Goal: Task Accomplishment & Management: Manage account settings

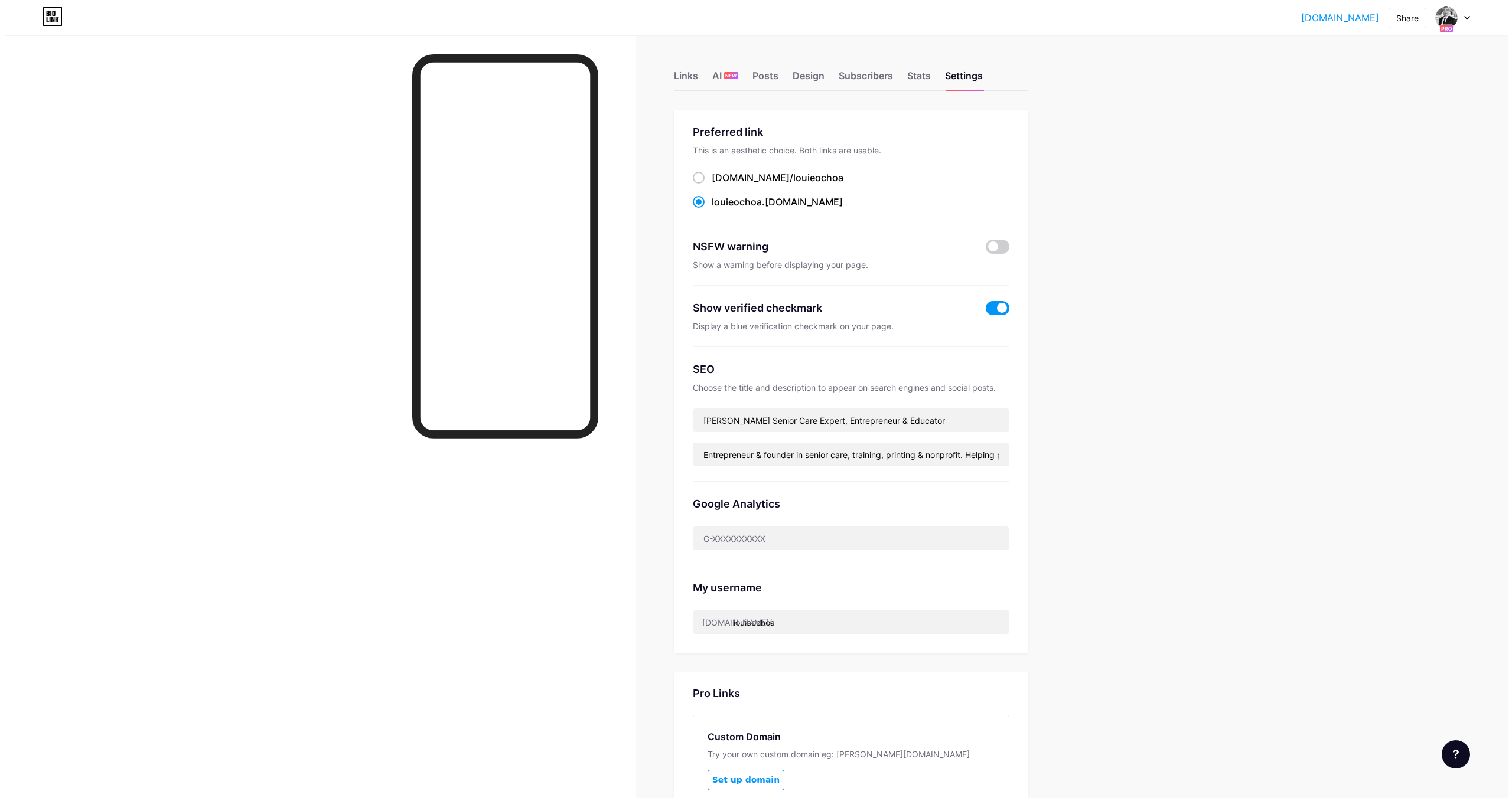
scroll to position [196, 0]
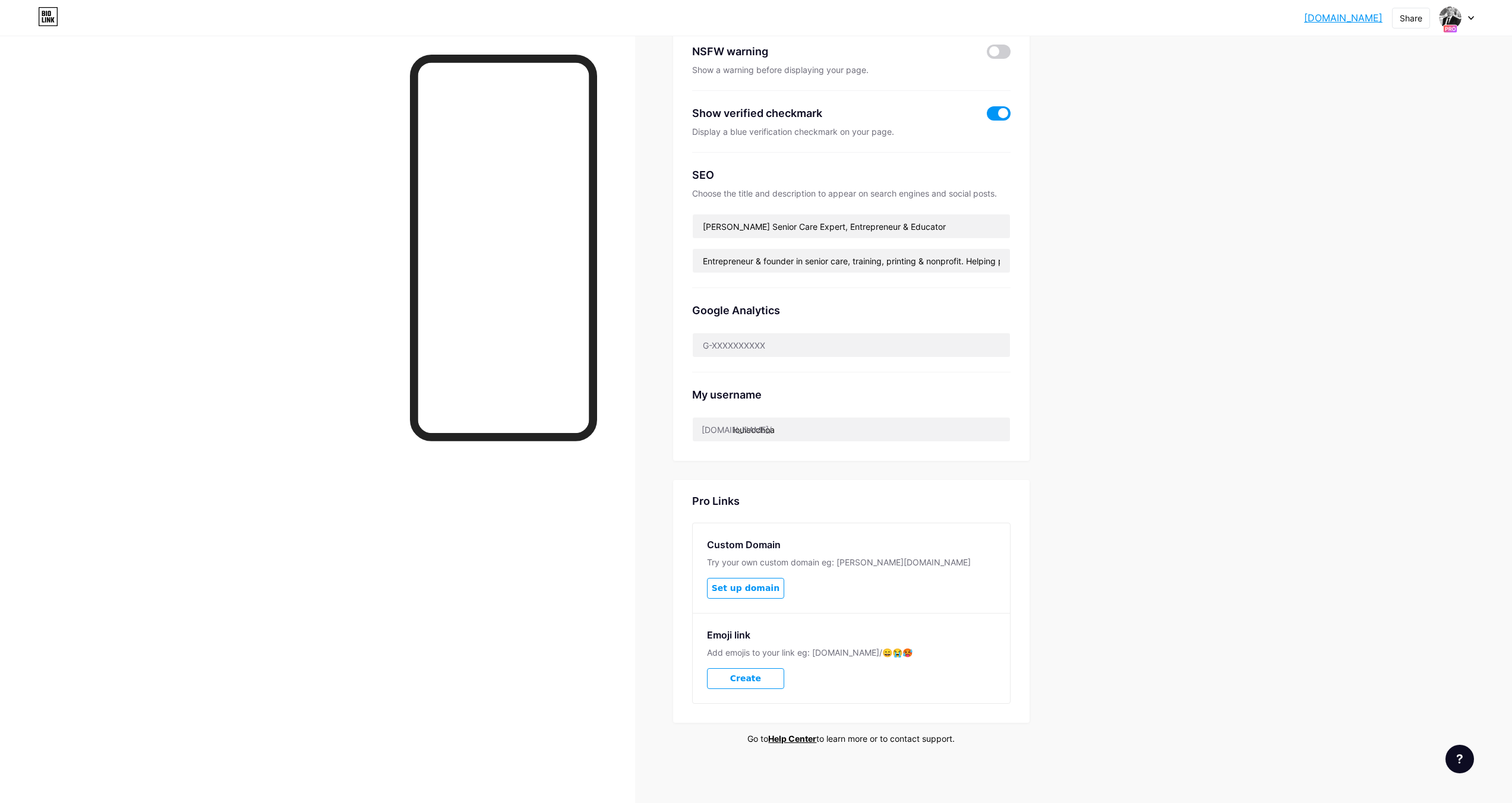
click at [736, 583] on span "Set up domain" at bounding box center [745, 588] width 68 height 10
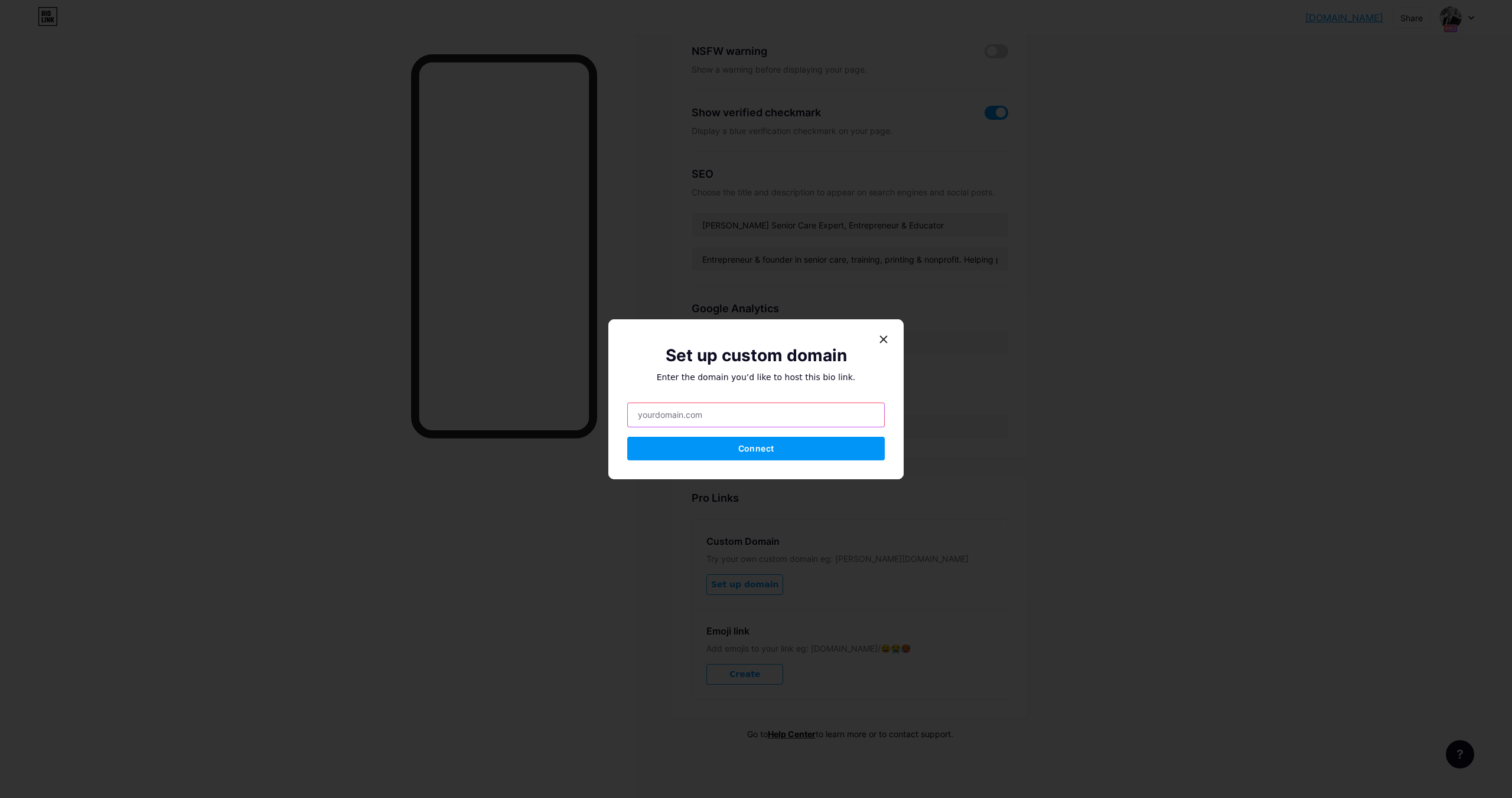
click at [687, 421] on input "text" at bounding box center [756, 415] width 256 height 23
type input "[DOMAIN_NAME]"
click at [881, 340] on icon at bounding box center [884, 339] width 6 height 6
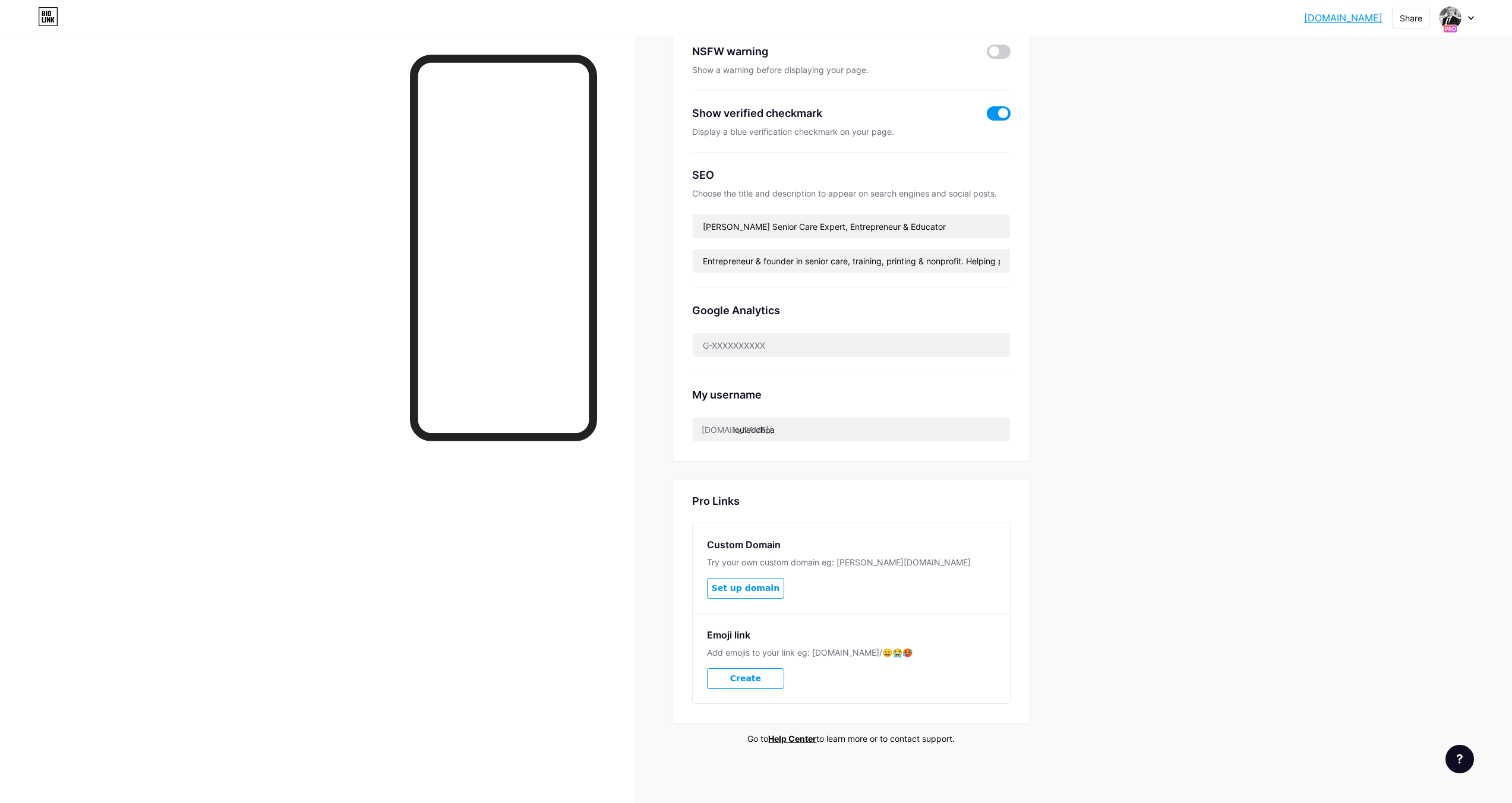
click at [749, 678] on span "Create" at bounding box center [745, 679] width 31 height 10
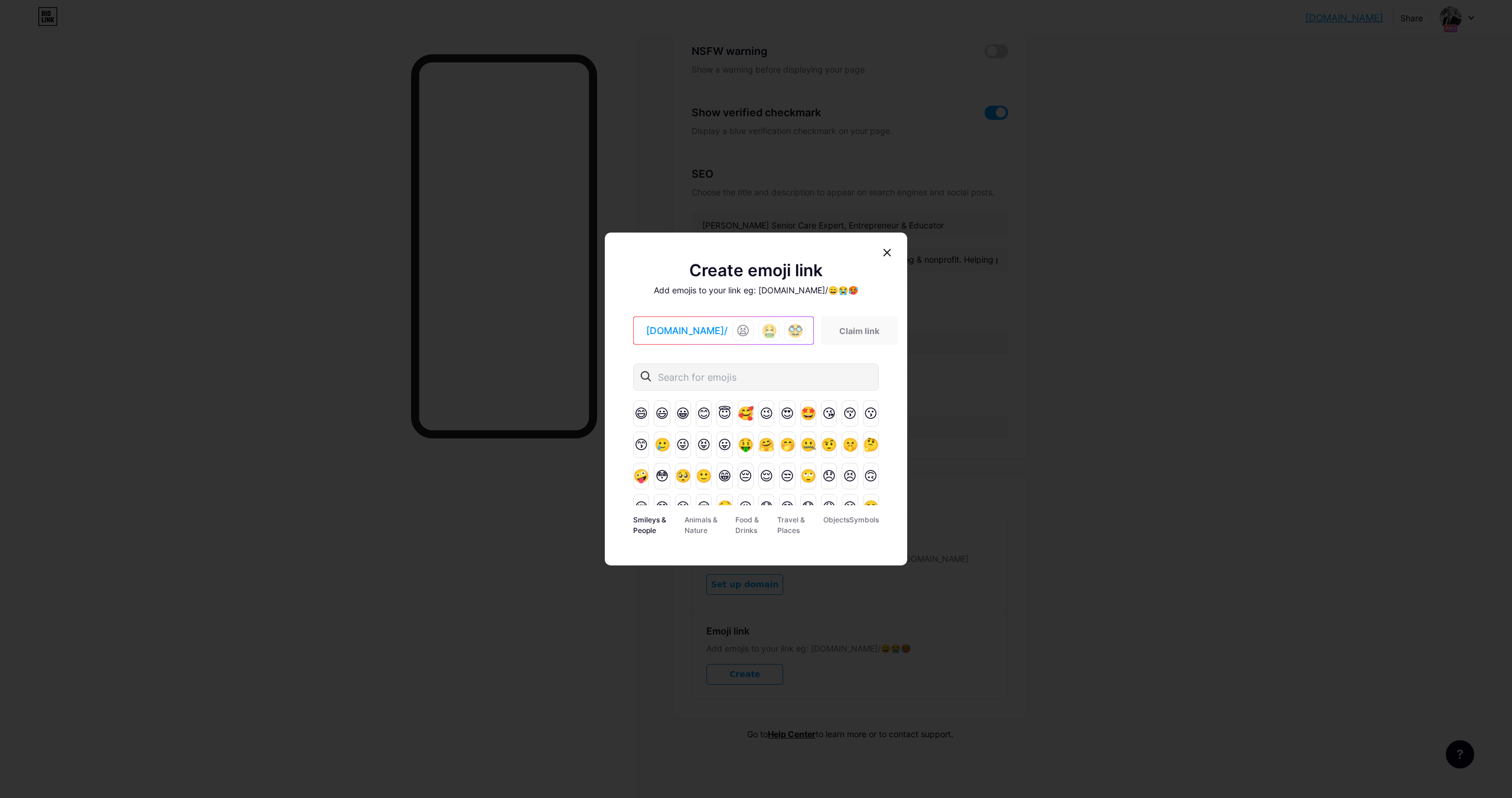
click at [687, 385] on div at bounding box center [756, 377] width 245 height 27
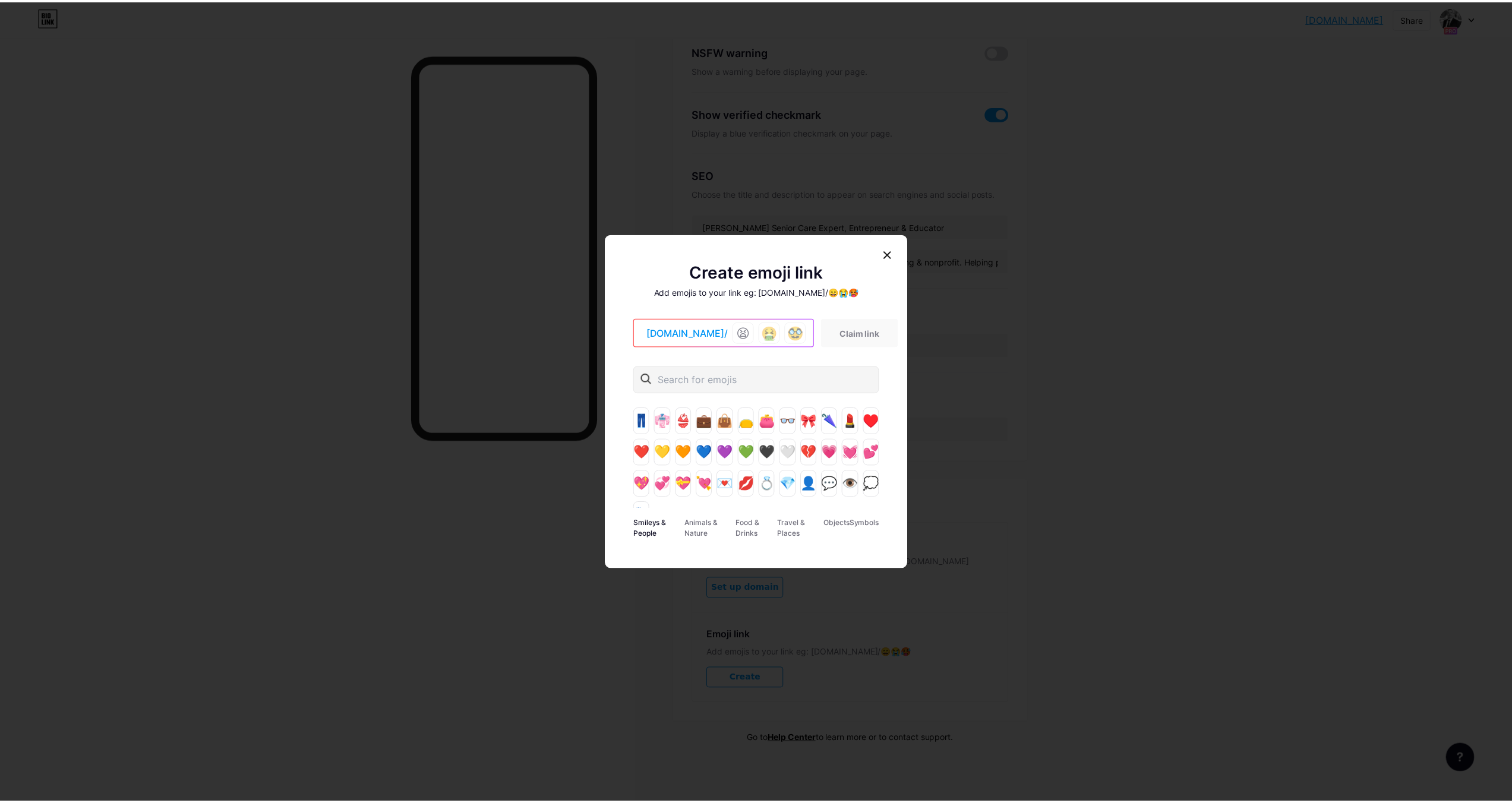
scroll to position [551, 0]
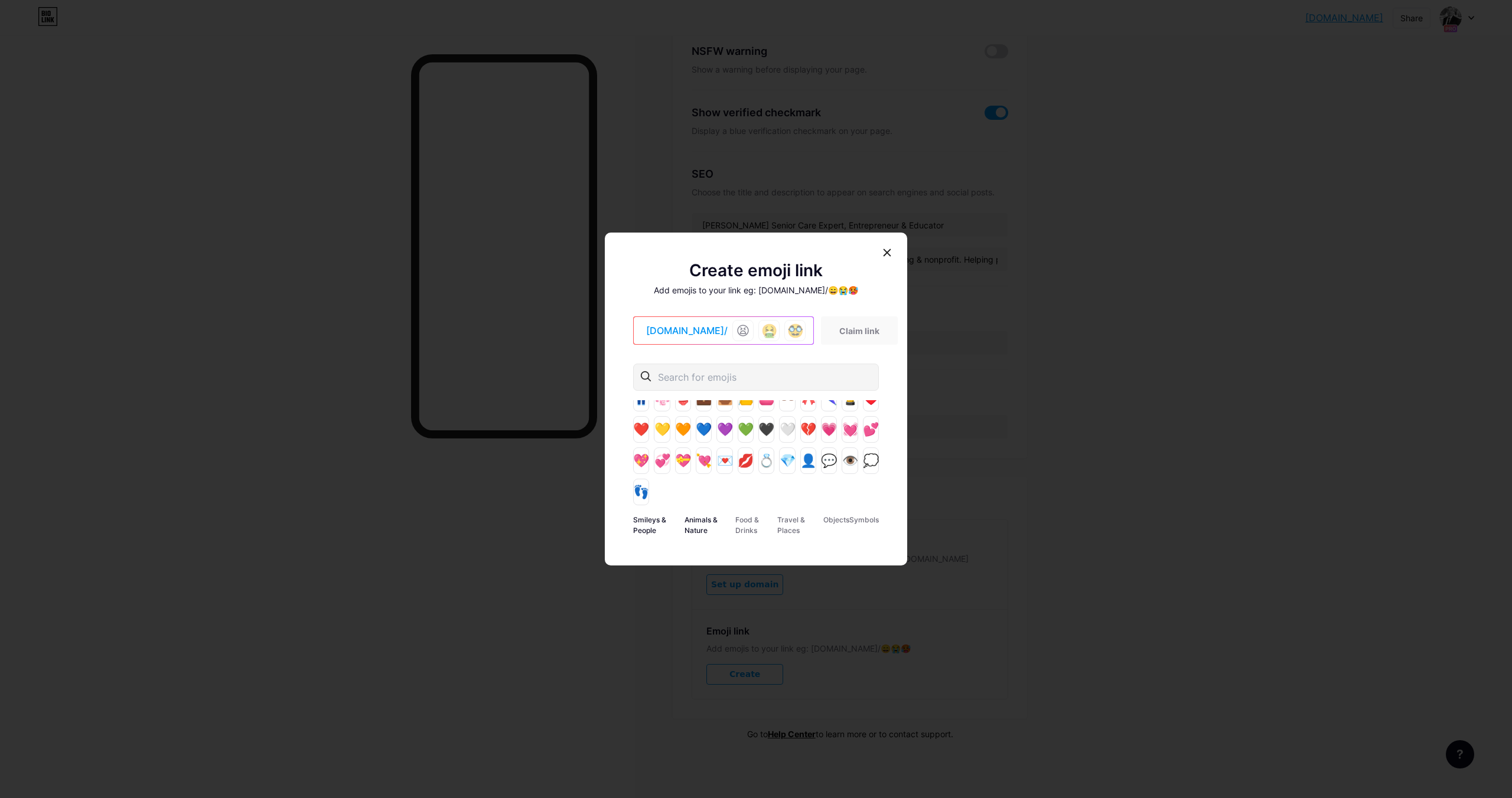
drag, startPoint x: 702, startPoint y: 520, endPoint x: 714, endPoint y: 521, distance: 12.0
click at [702, 522] on div "Animals & Nature" at bounding box center [710, 525] width 52 height 23
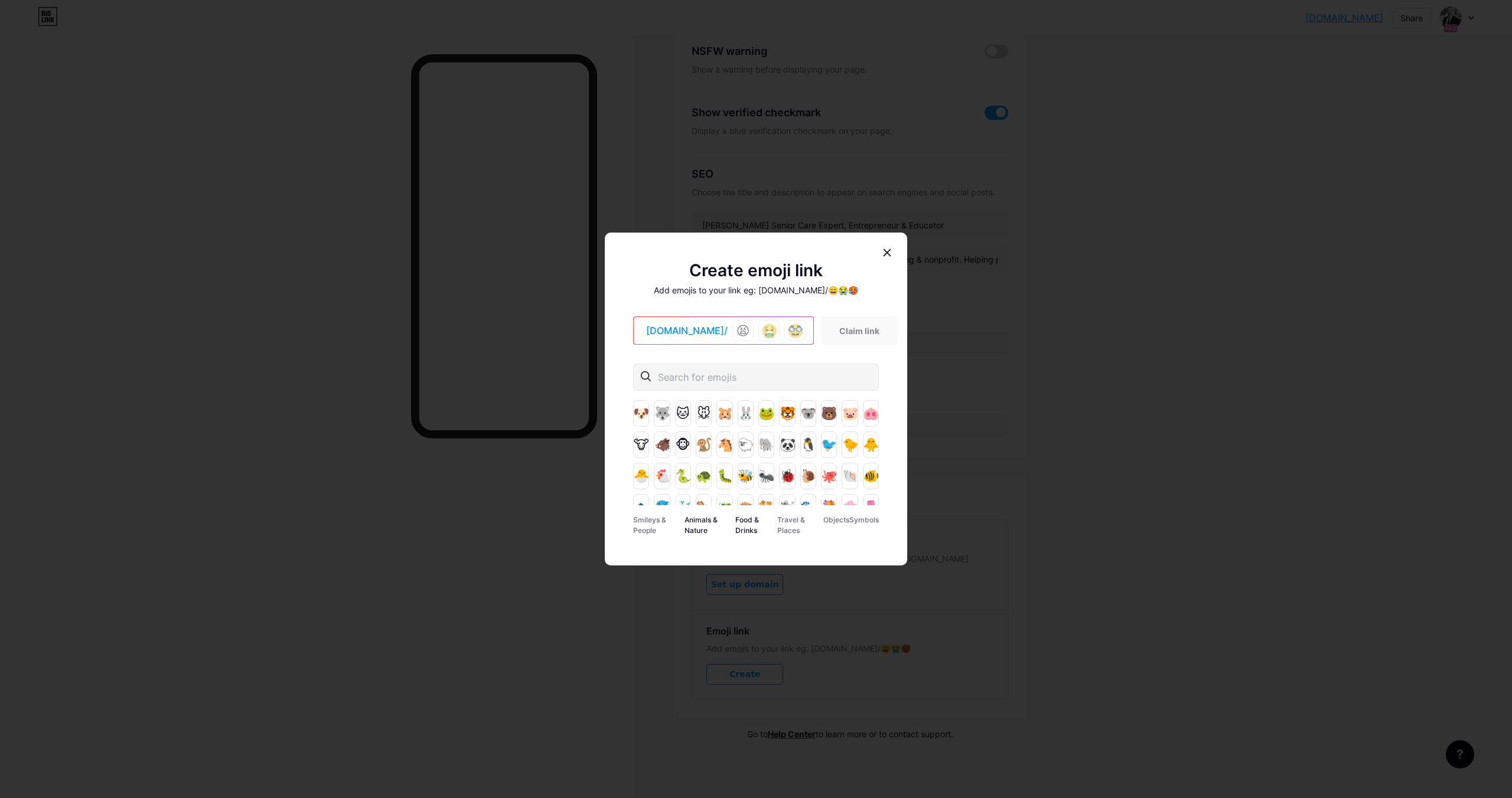
click at [745, 520] on div "Food & Drinks" at bounding box center [756, 525] width 42 height 23
click at [783, 521] on div "Travel & Places" at bounding box center [800, 525] width 46 height 23
click at [891, 249] on icon at bounding box center [887, 253] width 10 height 10
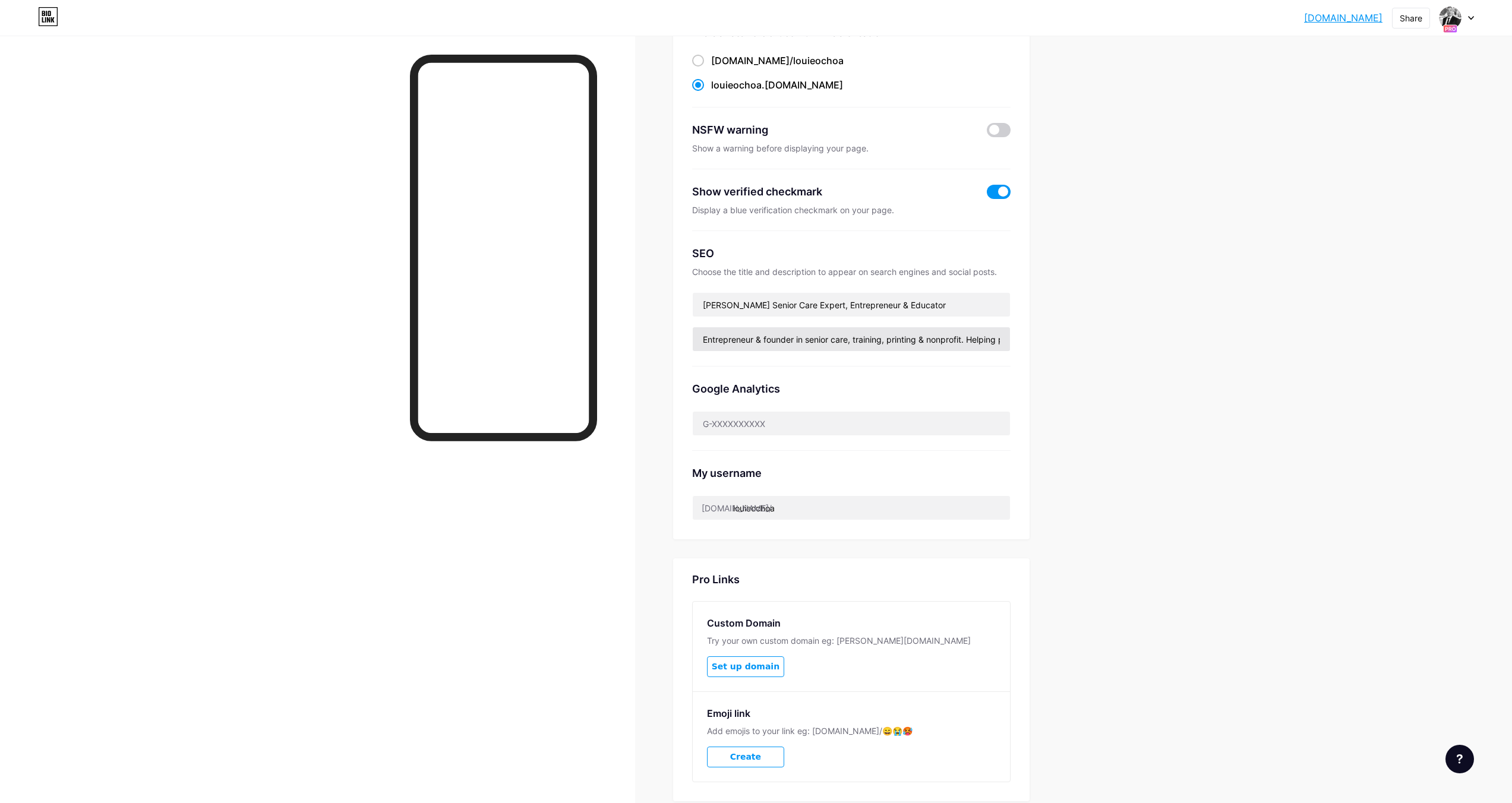
scroll to position [0, 0]
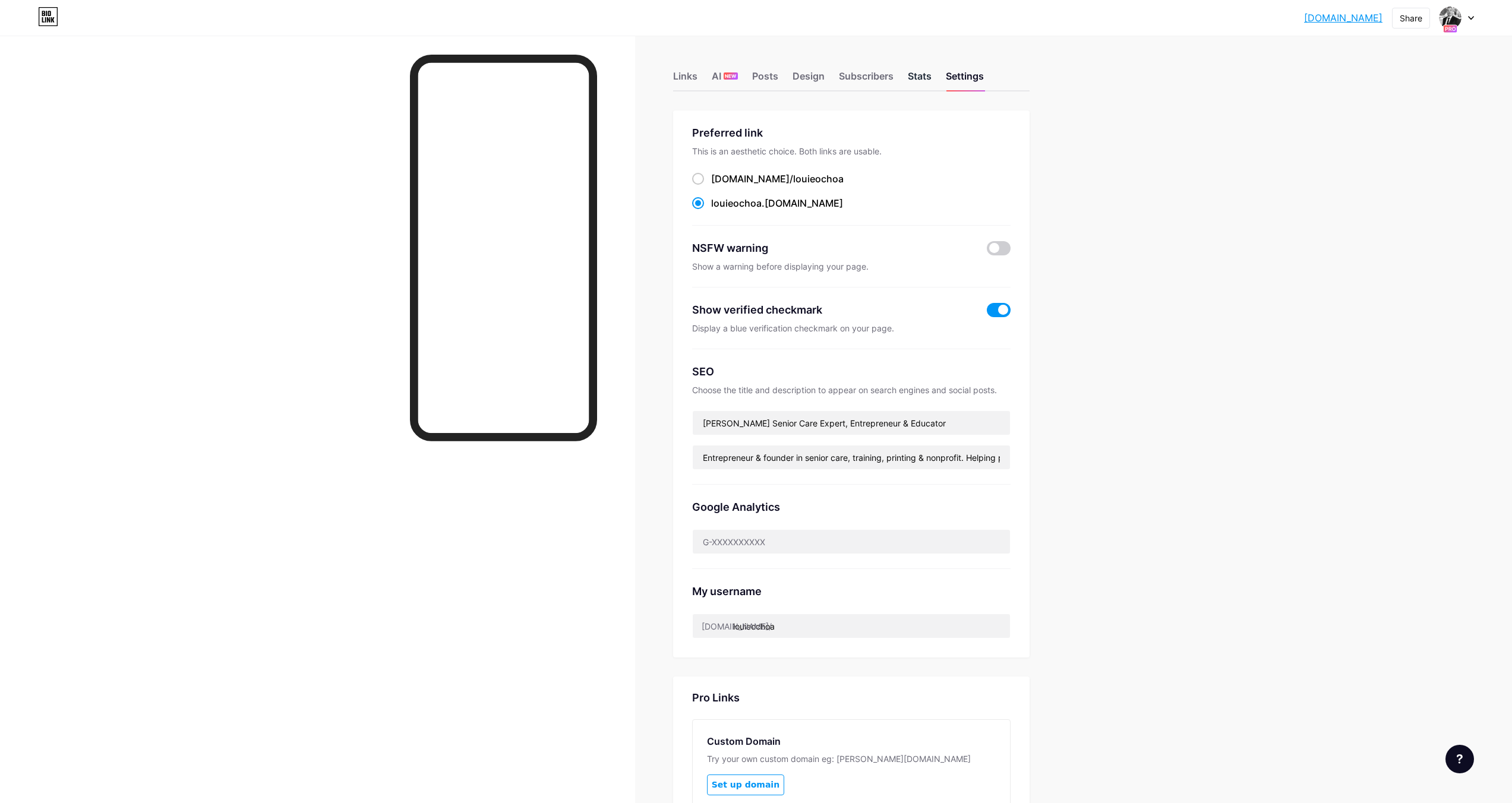
click at [923, 83] on div "Stats" at bounding box center [919, 79] width 24 height 21
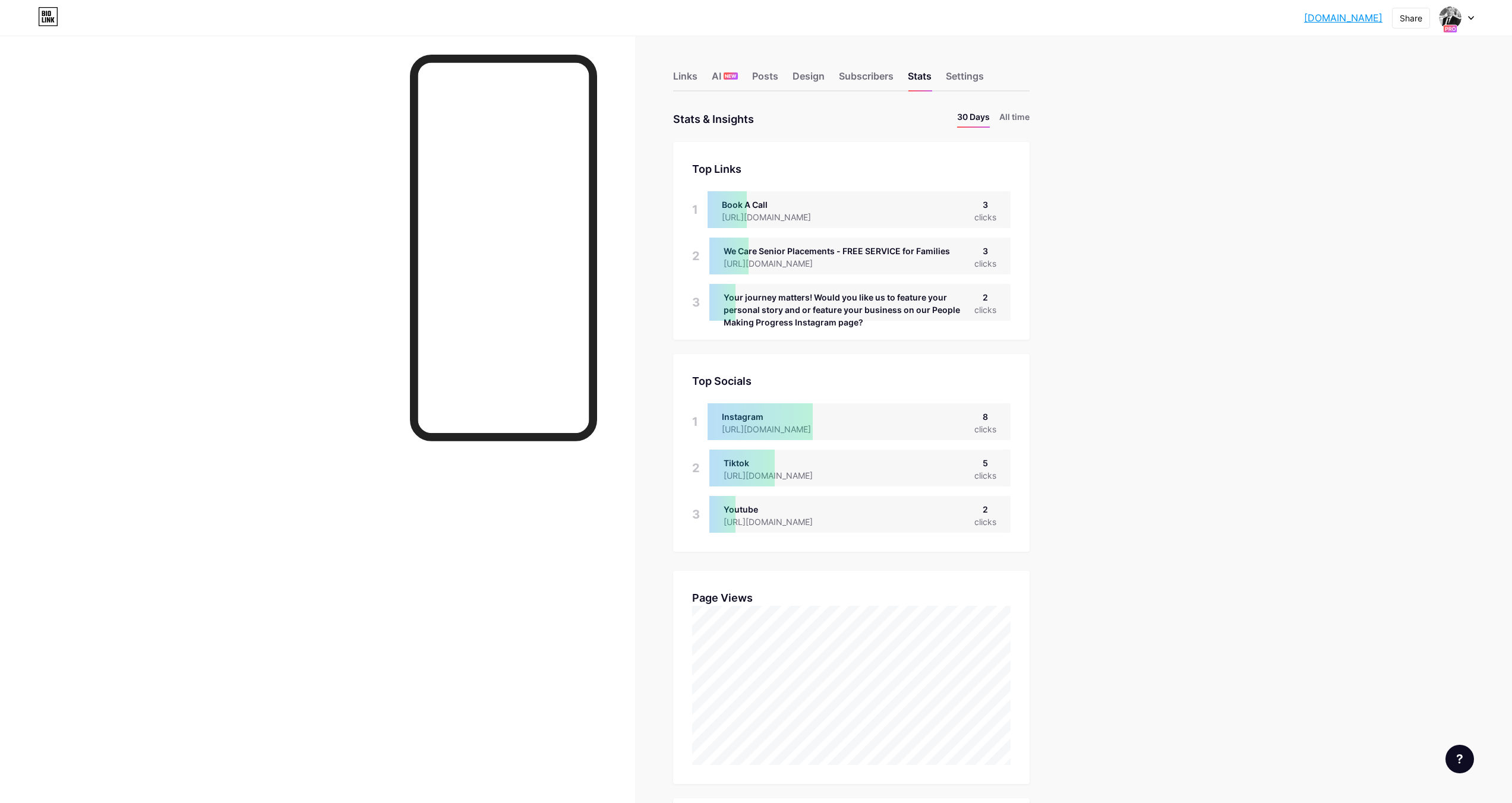
drag, startPoint x: 1137, startPoint y: 51, endPoint x: 1101, endPoint y: 52, distance: 36.0
click at [1137, 51] on div "[DOMAIN_NAME].... [DOMAIN_NAME] Share Switch accounts [PERSON_NAME] [DOMAIN_NAM…" at bounding box center [756, 718] width 1512 height 1437
click at [772, 77] on div "Posts" at bounding box center [765, 79] width 26 height 21
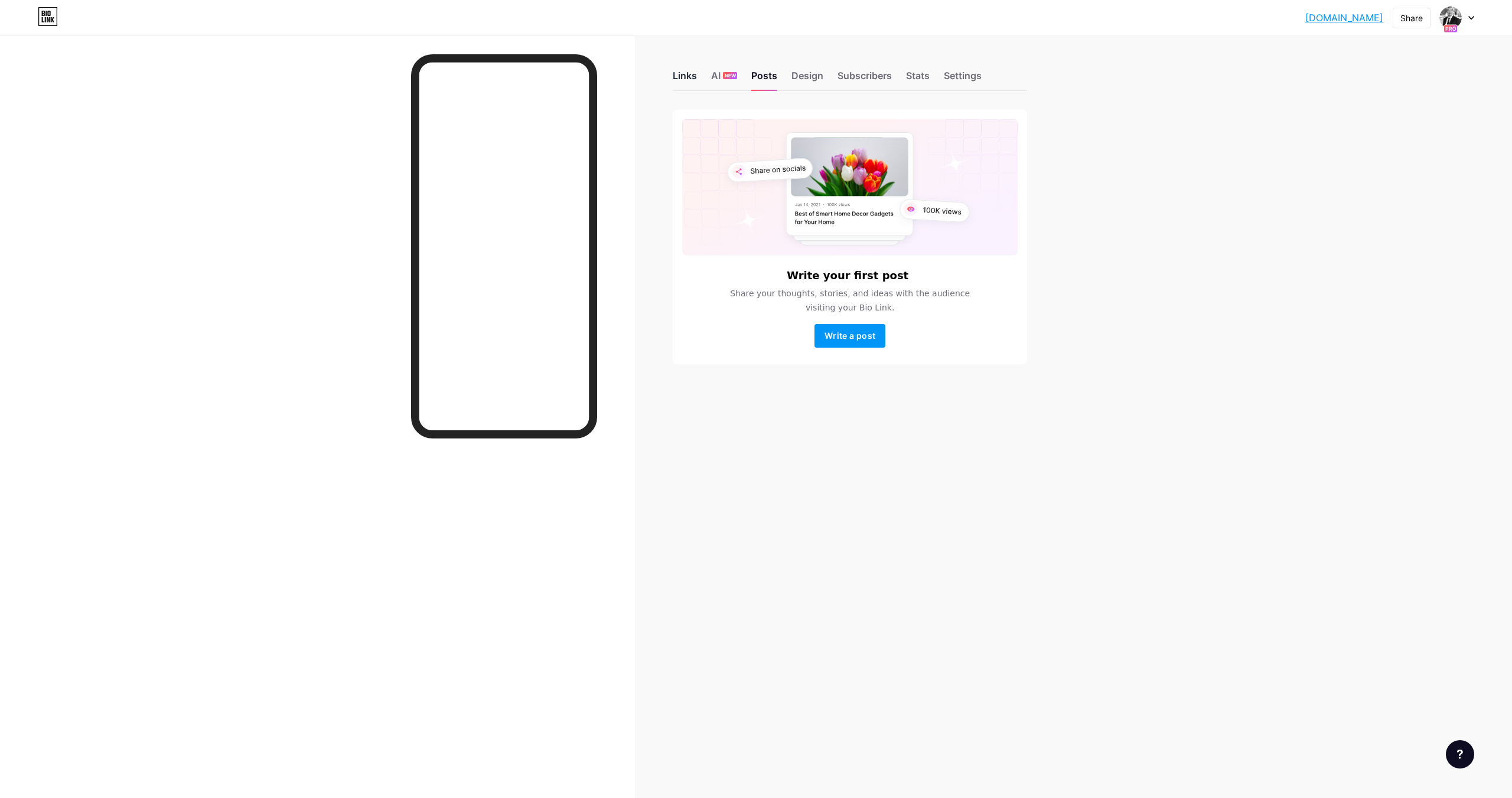
click at [685, 75] on div "Links" at bounding box center [685, 79] width 24 height 21
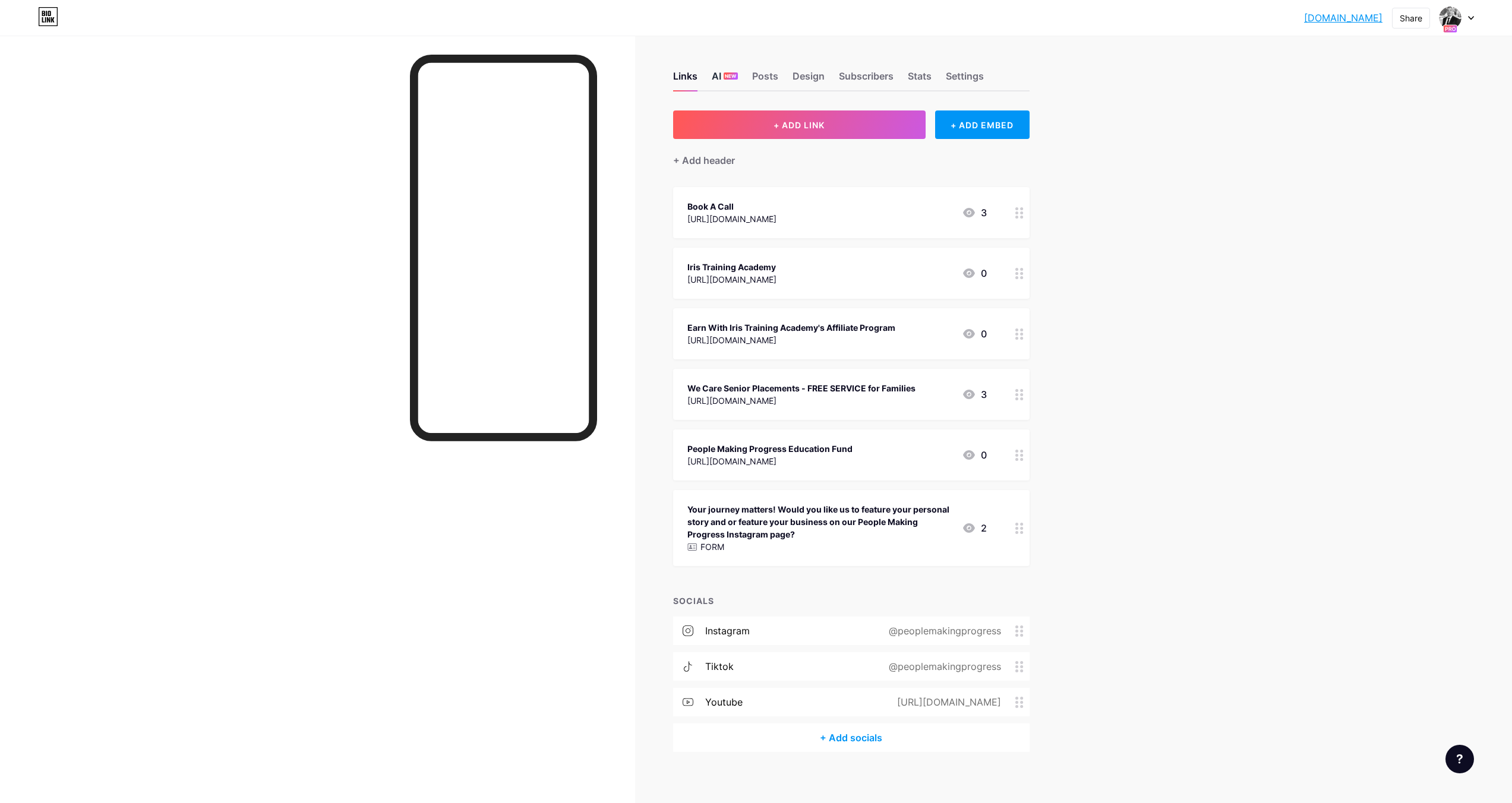
click at [735, 76] on span "NEW" at bounding box center [730, 76] width 11 height 7
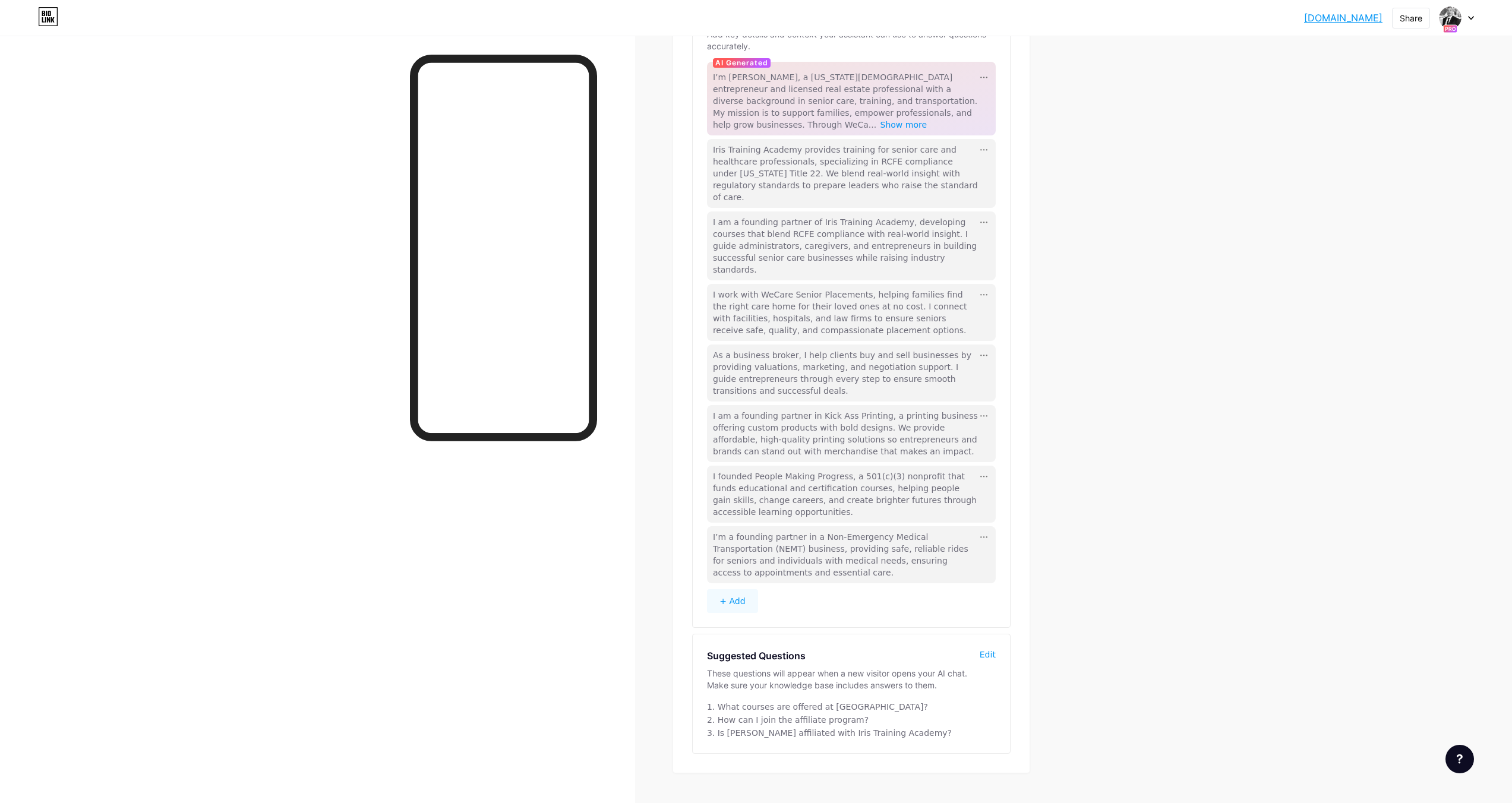
scroll to position [164, 0]
click at [745, 584] on button "+ Add" at bounding box center [733, 596] width 51 height 24
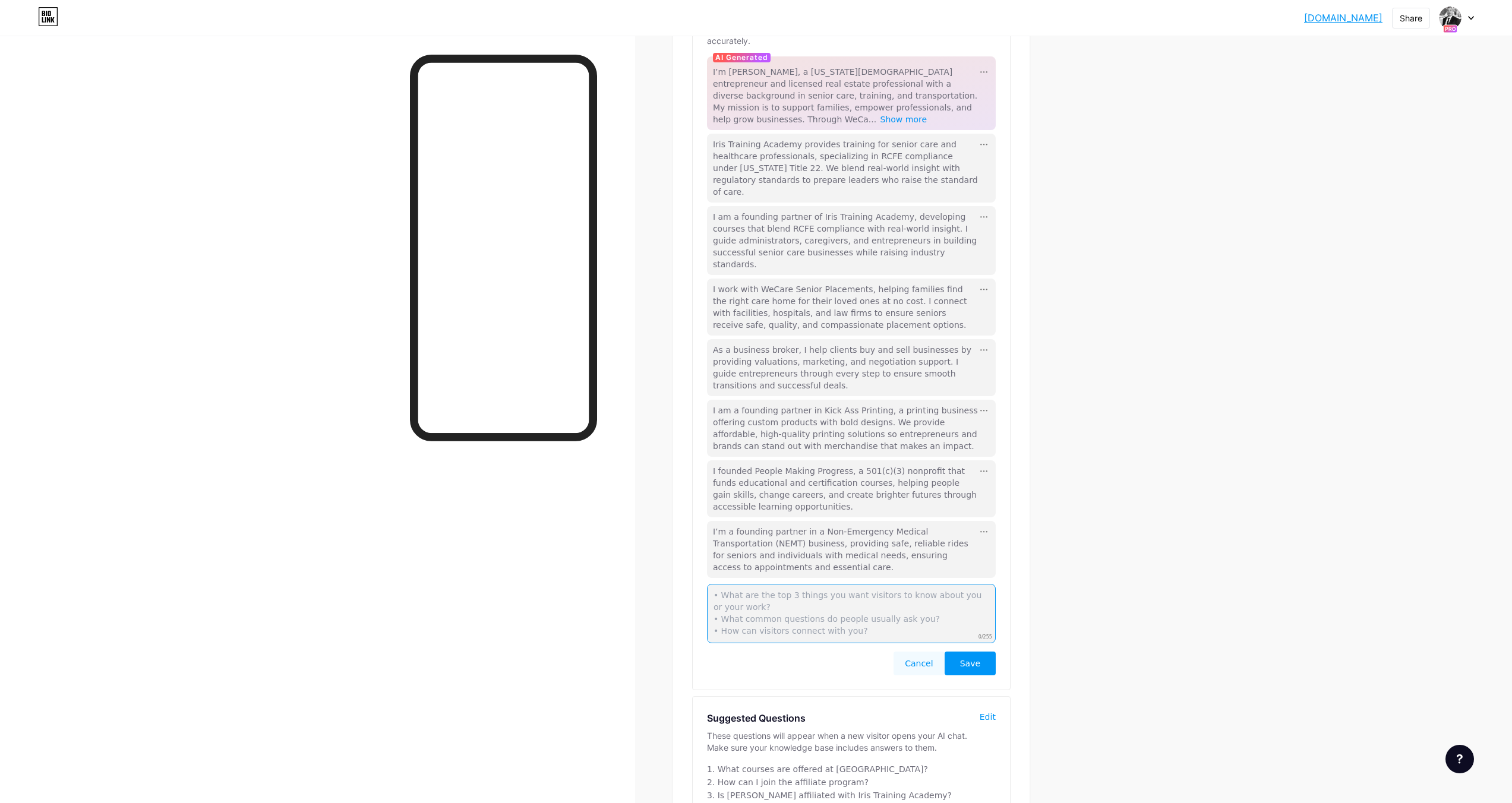
paste textarea "I’m a California Notary Public and Certified Loan Signing Agent, providing prof…"
type textarea "I’m a California Notary Public and Certified Loan Signing Agent, providing prof…"
click at [977, 652] on button "Save" at bounding box center [970, 664] width 51 height 24
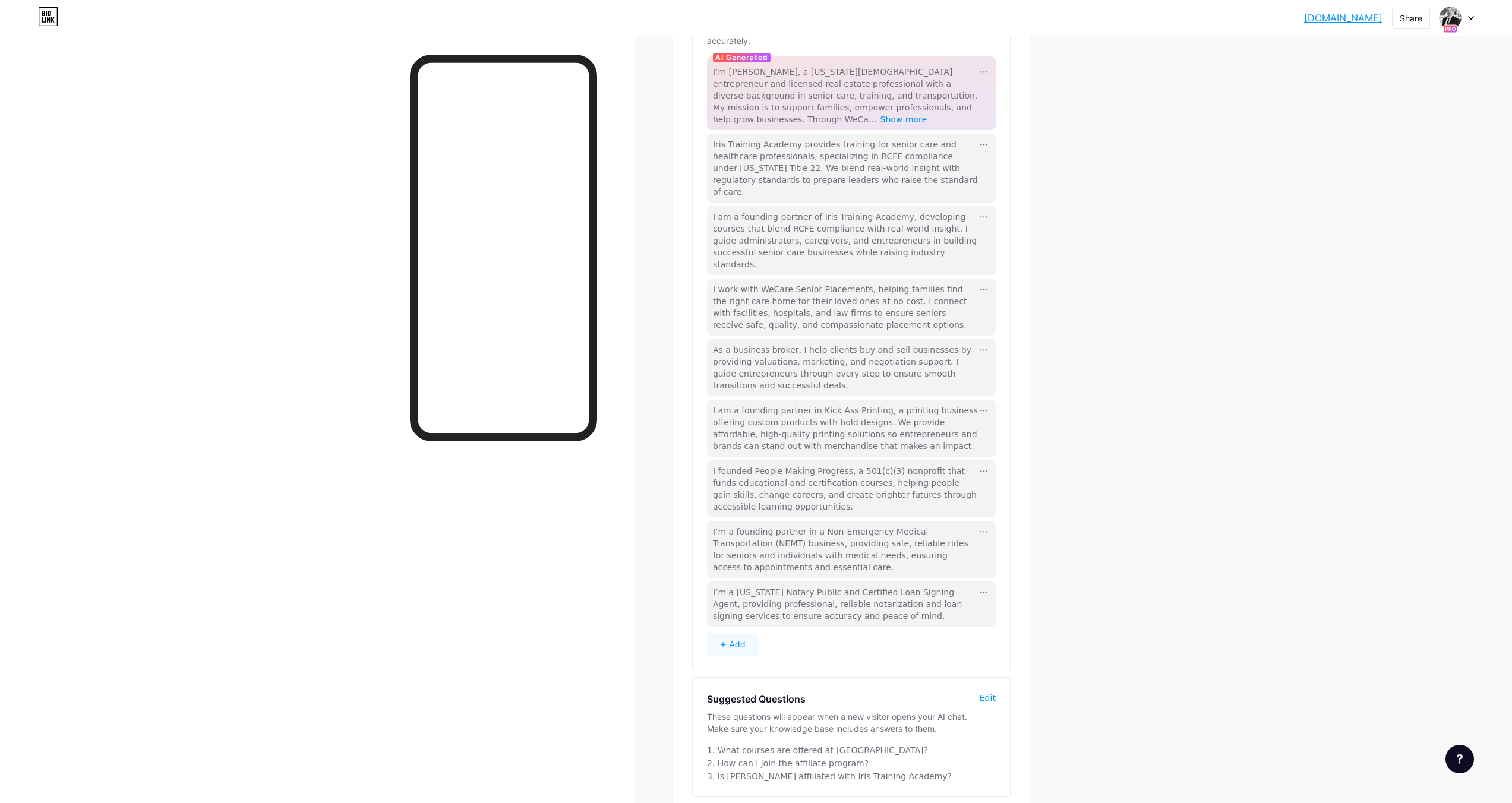
click at [1156, 205] on div "louieochoa.bio.... louieochoa.bio.link Share Switch accounts Louie Ochoa bio.li…" at bounding box center [756, 356] width 1512 height 1039
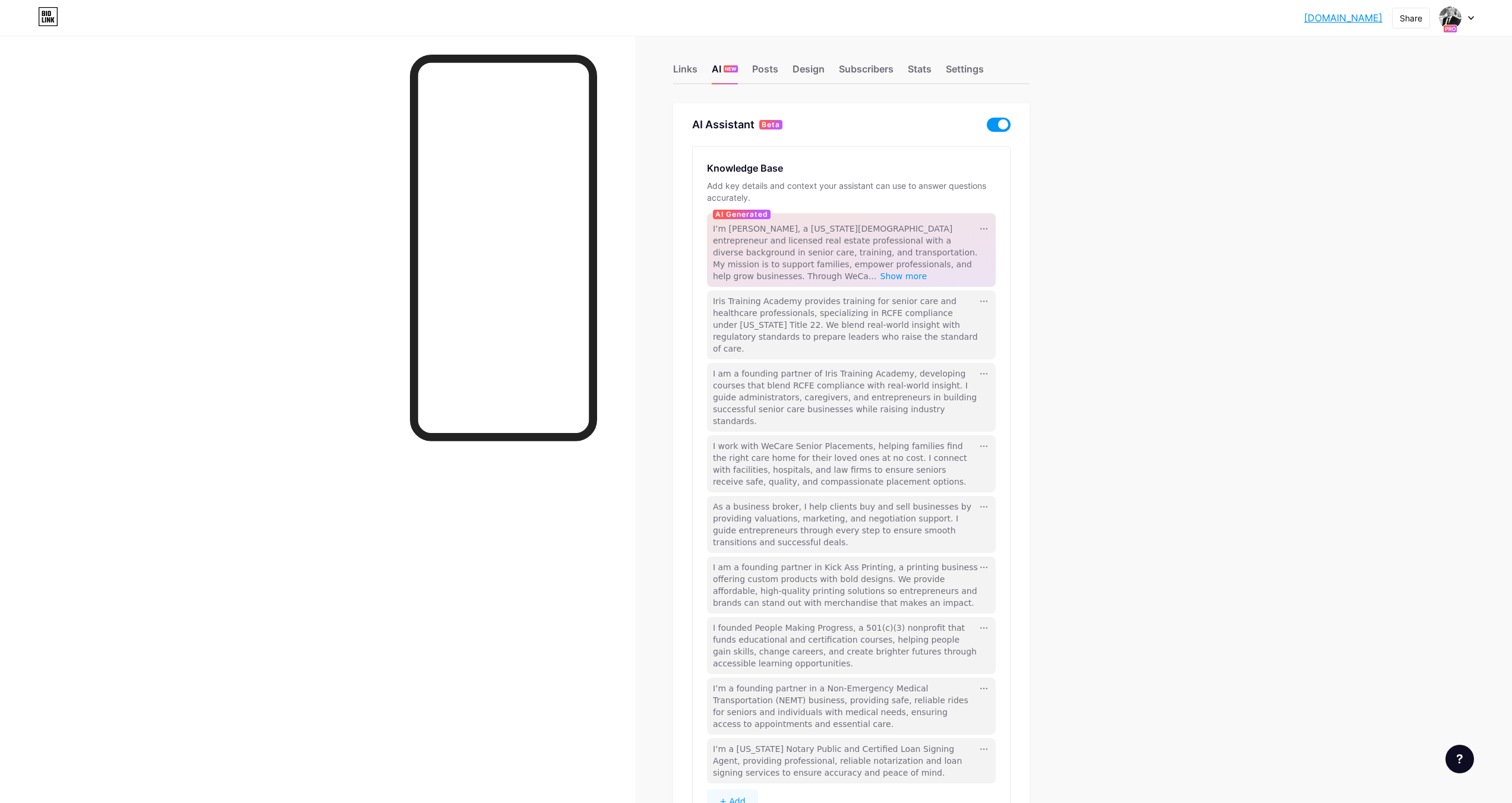
scroll to position [0, 0]
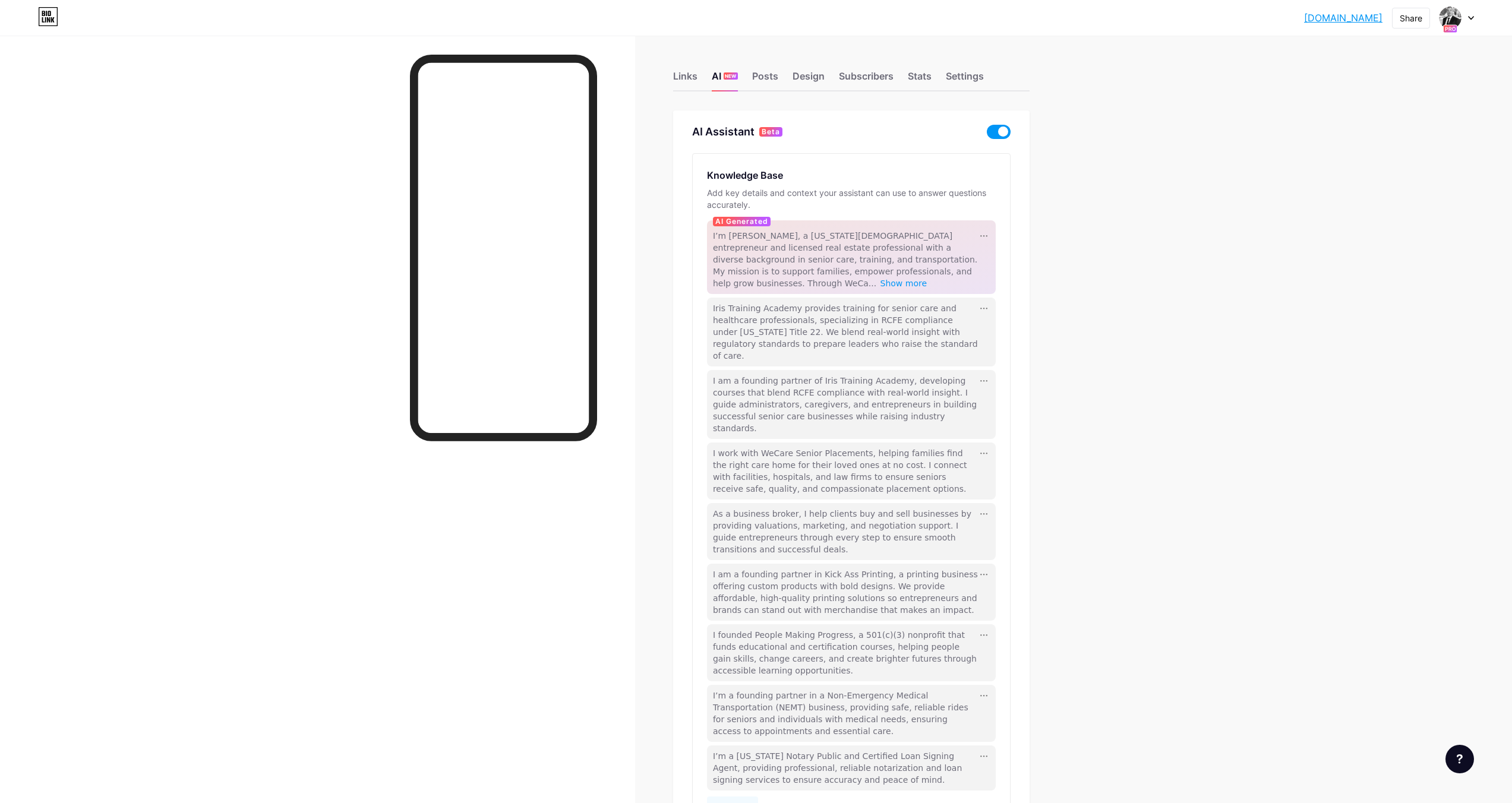
click at [631, 152] on div at bounding box center [318, 437] width 635 height 803
click at [617, 144] on div at bounding box center [318, 437] width 635 height 803
click at [878, 73] on div "Subscribers" at bounding box center [866, 79] width 55 height 21
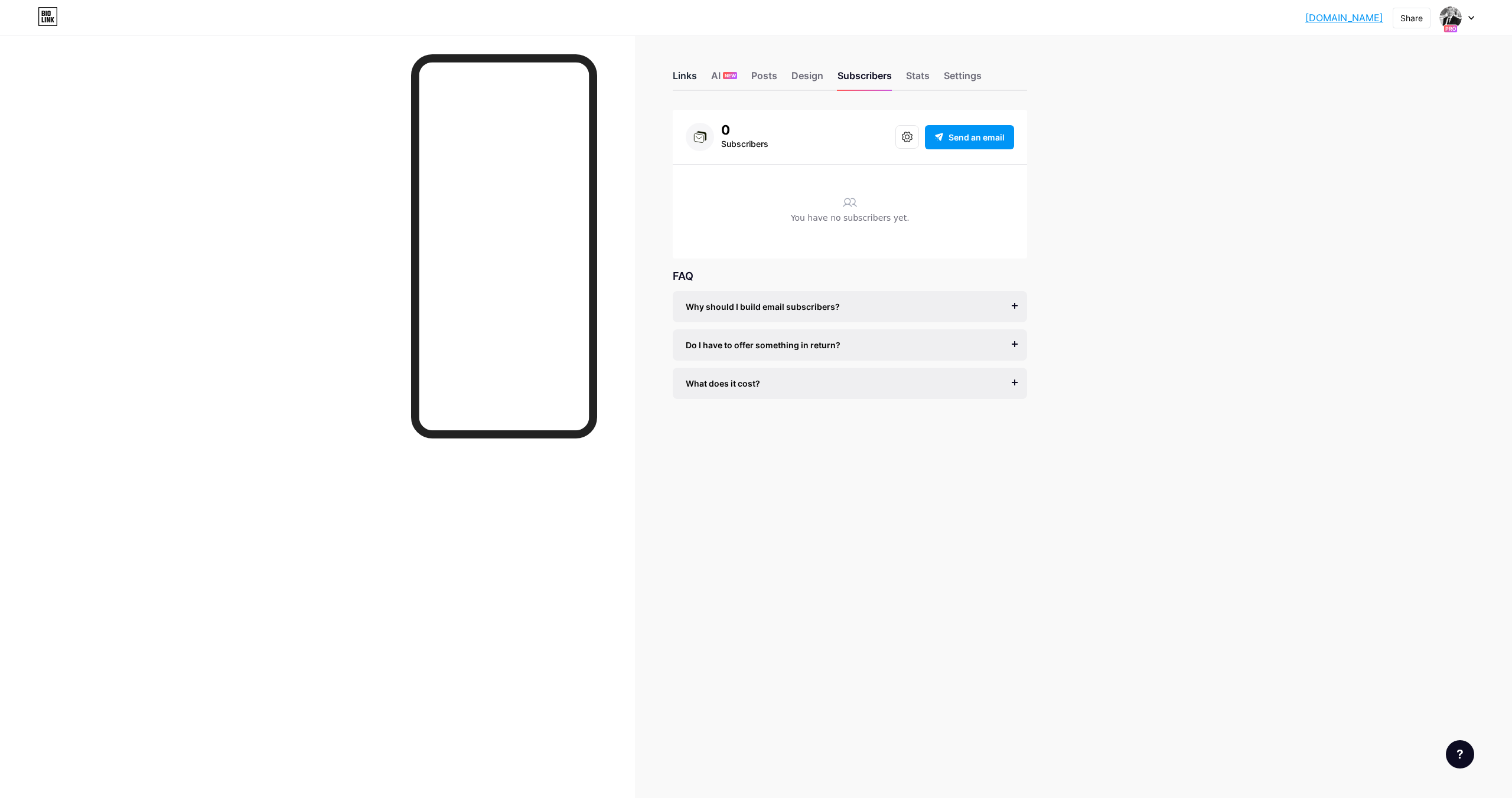
click at [685, 79] on div "Links" at bounding box center [685, 79] width 24 height 21
